Goal: Information Seeking & Learning: Learn about a topic

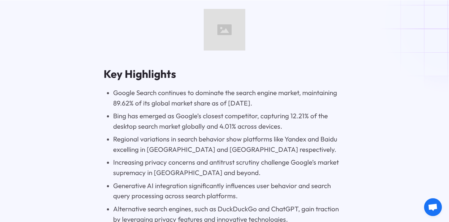
scroll to position [487, 0]
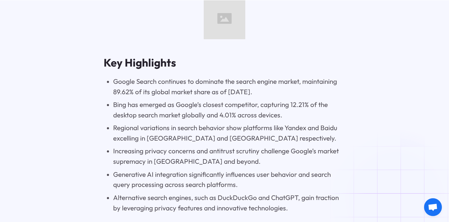
click at [239, 115] on li "Bing has emerged as Google’s closest competitor, capturing 12.21% of the deskto…" at bounding box center [229, 109] width 232 height 21
click at [226, 115] on li "Bing has emerged as Google’s closest competitor, capturing 12.21% of the deskto…" at bounding box center [229, 109] width 232 height 21
drag, startPoint x: 222, startPoint y: 115, endPoint x: 238, endPoint y: 115, distance: 15.5
click at [238, 115] on li "Bing has emerged as Google’s closest competitor, capturing 12.21% of the deskto…" at bounding box center [229, 109] width 232 height 21
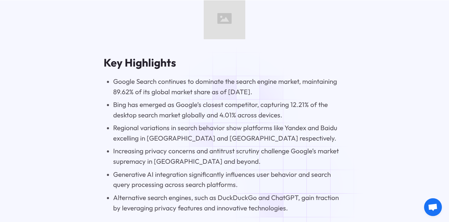
drag, startPoint x: 235, startPoint y: 116, endPoint x: 230, endPoint y: 120, distance: 5.7
click at [235, 116] on li "Bing has emerged as Google’s closest competitor, capturing 12.21% of the deskto…" at bounding box center [229, 109] width 232 height 21
drag, startPoint x: 222, startPoint y: 140, endPoint x: 225, endPoint y: 156, distance: 16.4
click at [221, 140] on li "Regional variations in search behavior show platforms like Yandex and Baidu exc…" at bounding box center [229, 133] width 232 height 21
drag, startPoint x: 226, startPoint y: 158, endPoint x: 198, endPoint y: 163, distance: 27.7
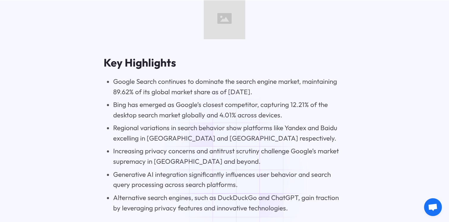
click at [226, 158] on li "Increasing privacy concerns and antitrust scrutiny challenge Google’s market su…" at bounding box center [229, 156] width 232 height 21
drag, startPoint x: 163, startPoint y: 164, endPoint x: 162, endPoint y: 147, distance: 16.4
click at [163, 164] on li "Increasing privacy concerns and antitrust scrutiny challenge Google’s market su…" at bounding box center [229, 156] width 232 height 21
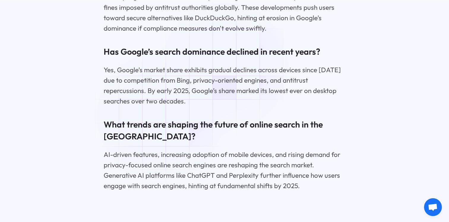
scroll to position [3007, 0]
